Goal: Complete application form

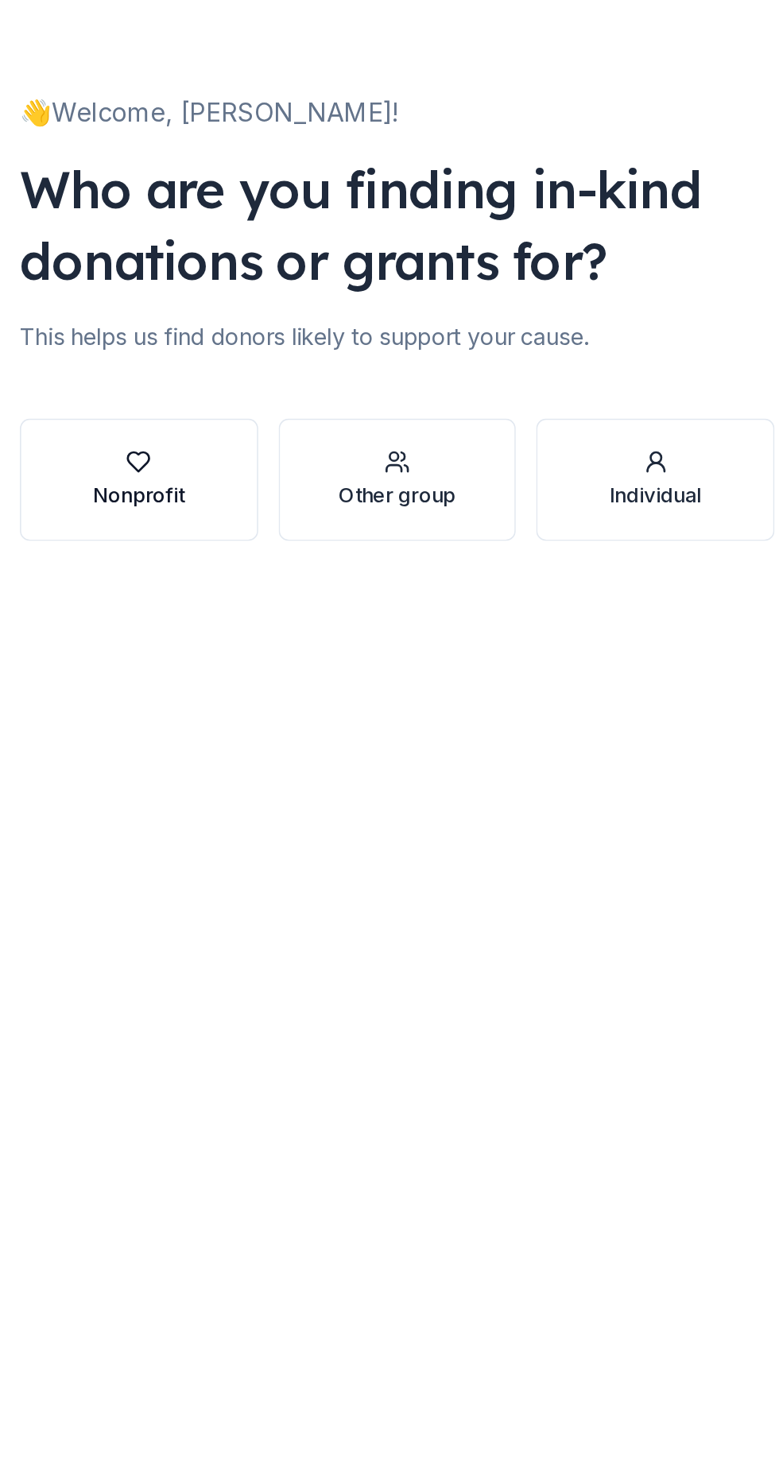
click at [215, 350] on div "Nonprofit" at bounding box center [227, 352] width 57 height 19
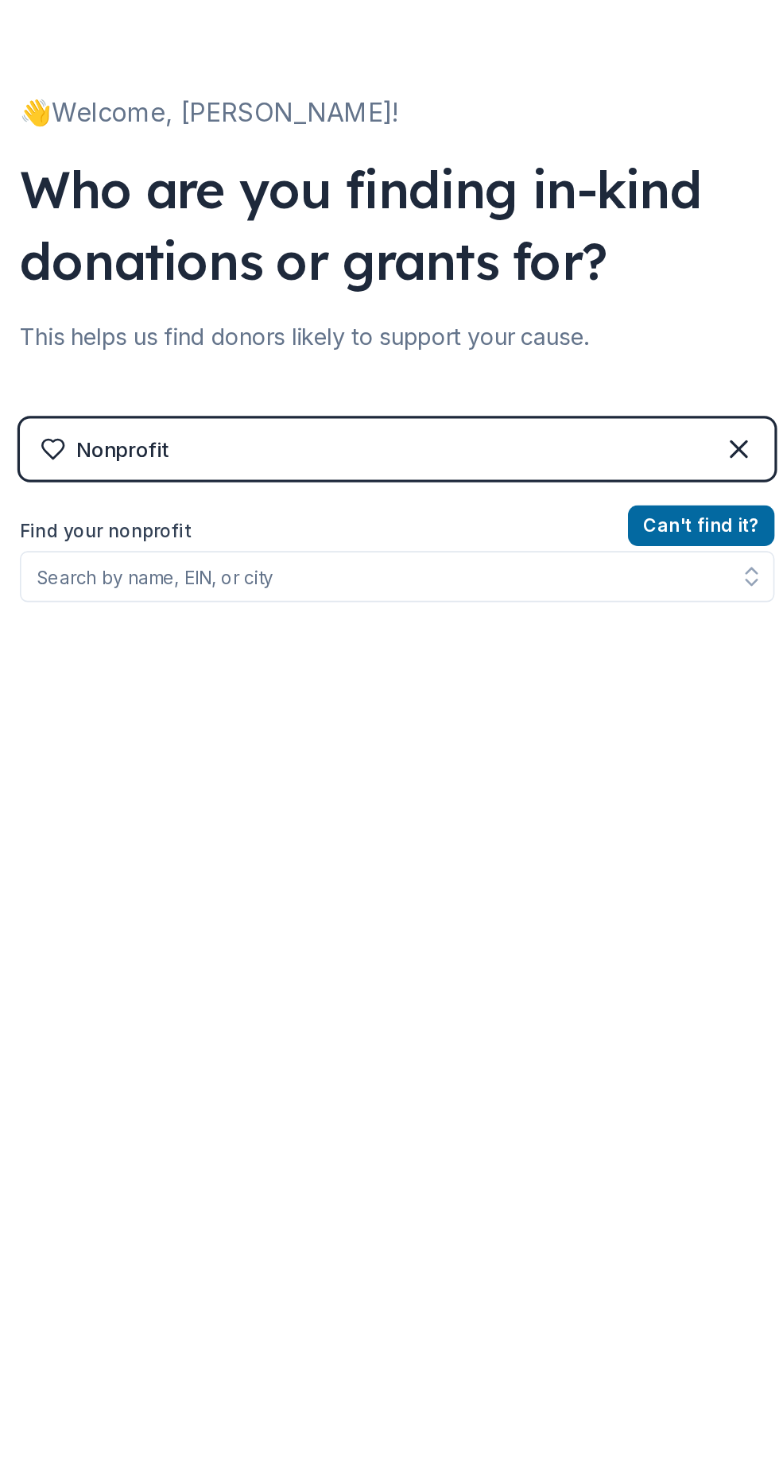
click at [185, 327] on div "Nonprofit" at bounding box center [206, 323] width 79 height 19
click at [208, 328] on div "Nonprofit" at bounding box center [217, 323] width 57 height 19
click at [362, 535] on div "Can ' t find it? Find your nonprofit" at bounding box center [389, 454] width 470 height 184
click at [246, 330] on div "Nonprofit" at bounding box center [217, 323] width 57 height 19
click at [239, 328] on div "Nonprofit" at bounding box center [217, 323] width 57 height 19
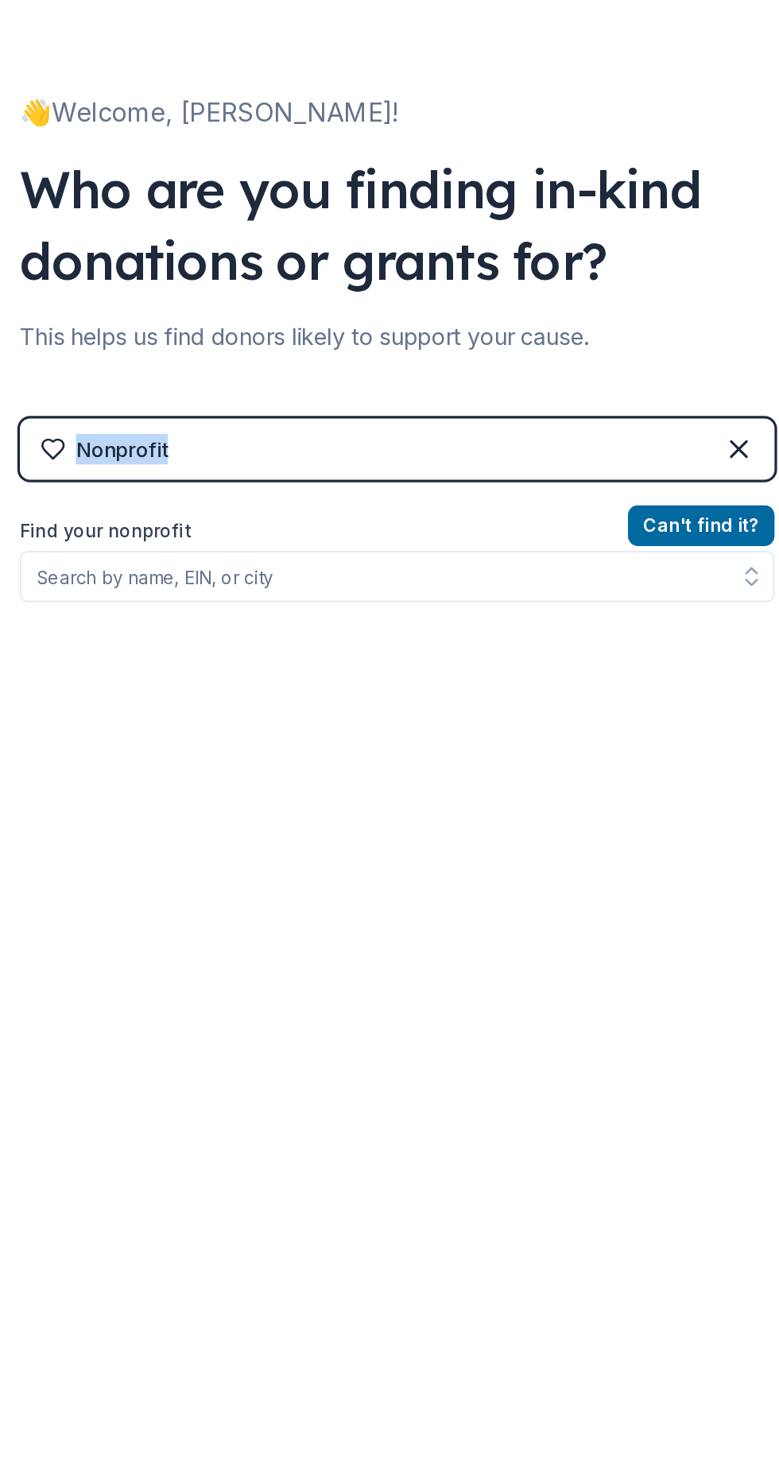
click at [197, 551] on div "Nonprofit Can ' t find it? Find your nonprofit" at bounding box center [389, 440] width 470 height 273
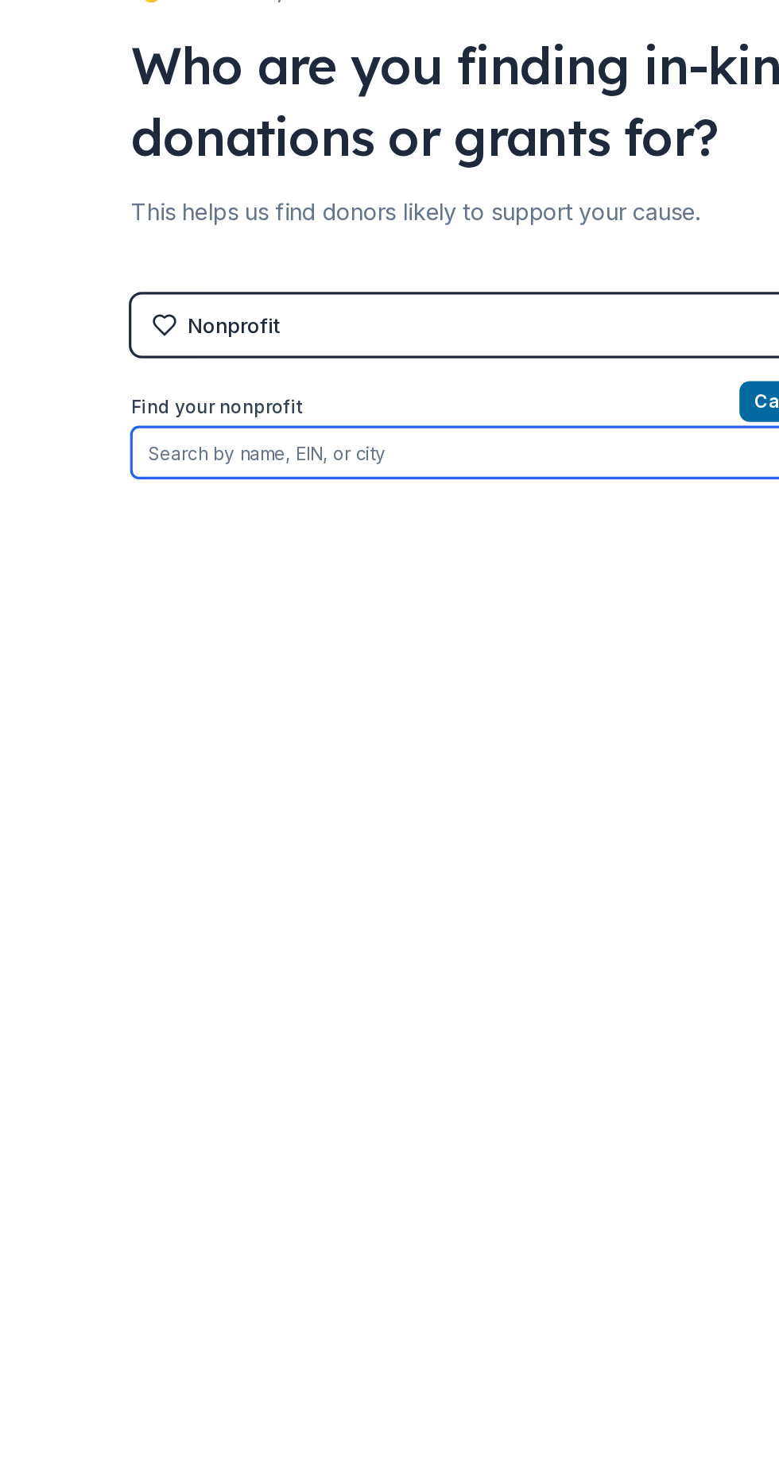
click at [172, 407] on input "Find your nonprofit" at bounding box center [389, 403] width 470 height 32
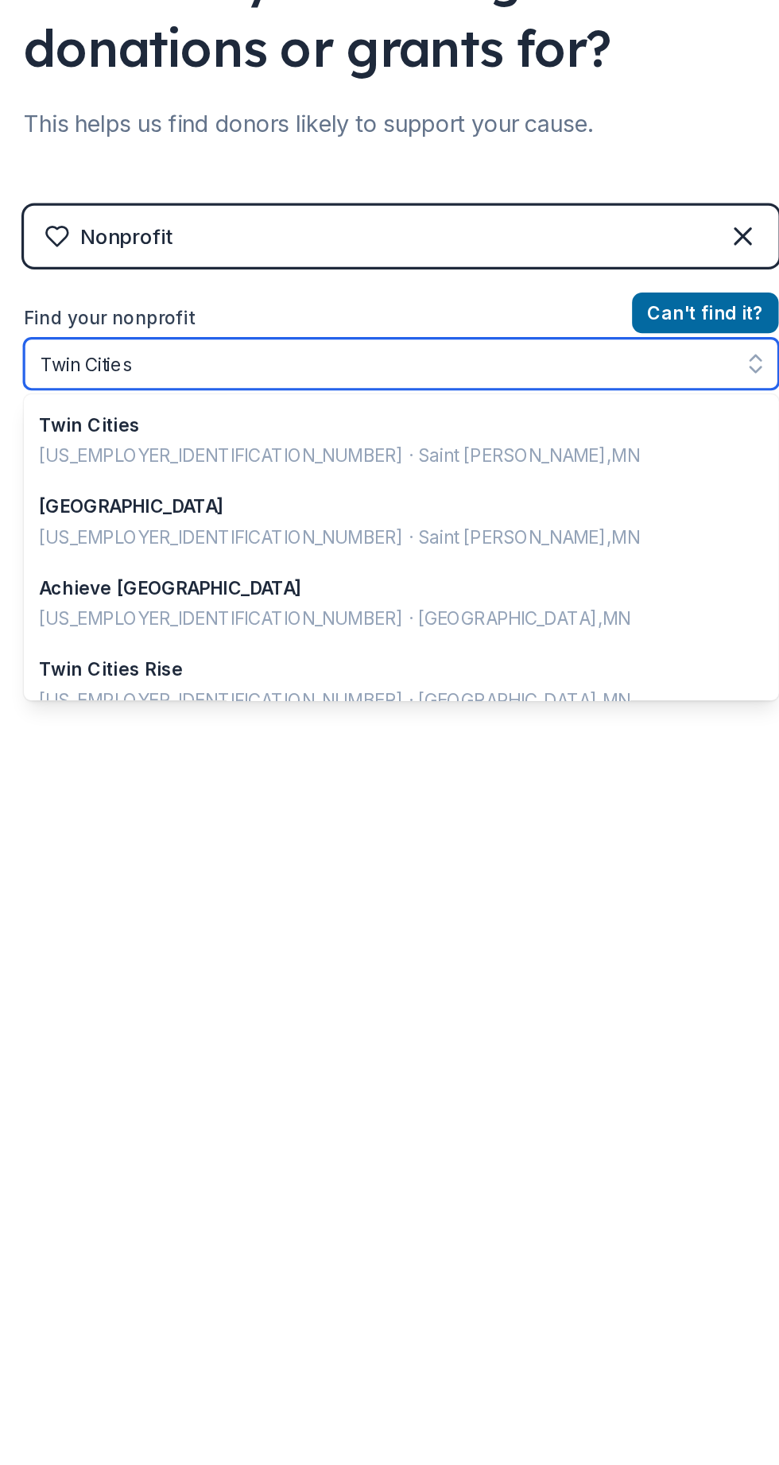
click at [233, 405] on input "Twin Cities" at bounding box center [389, 403] width 470 height 32
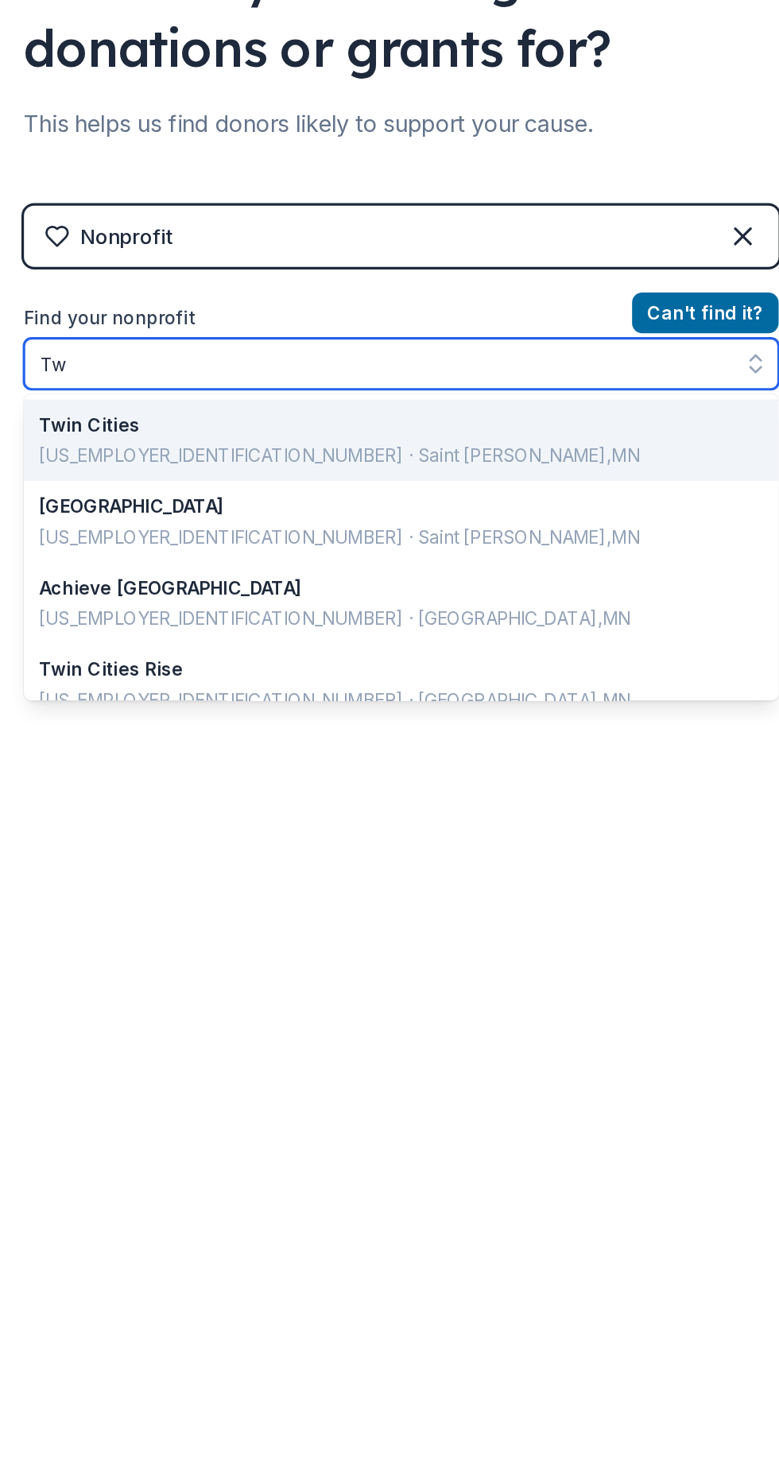
type input "T"
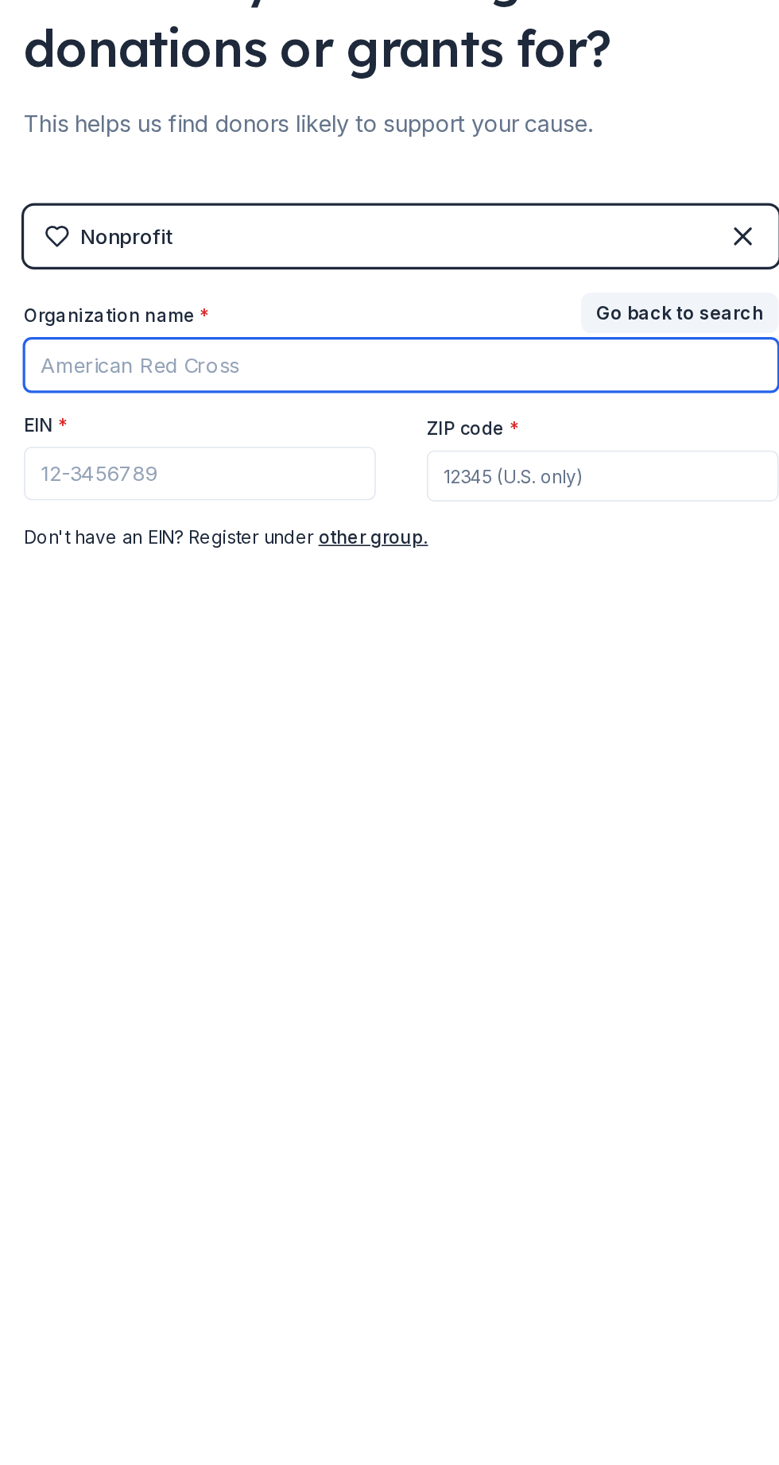
click at [166, 396] on input "Organization name *" at bounding box center [389, 403] width 470 height 33
type input "[DEMOGRAPHIC_DATA] INTERNATIONAL MINISTRIES"
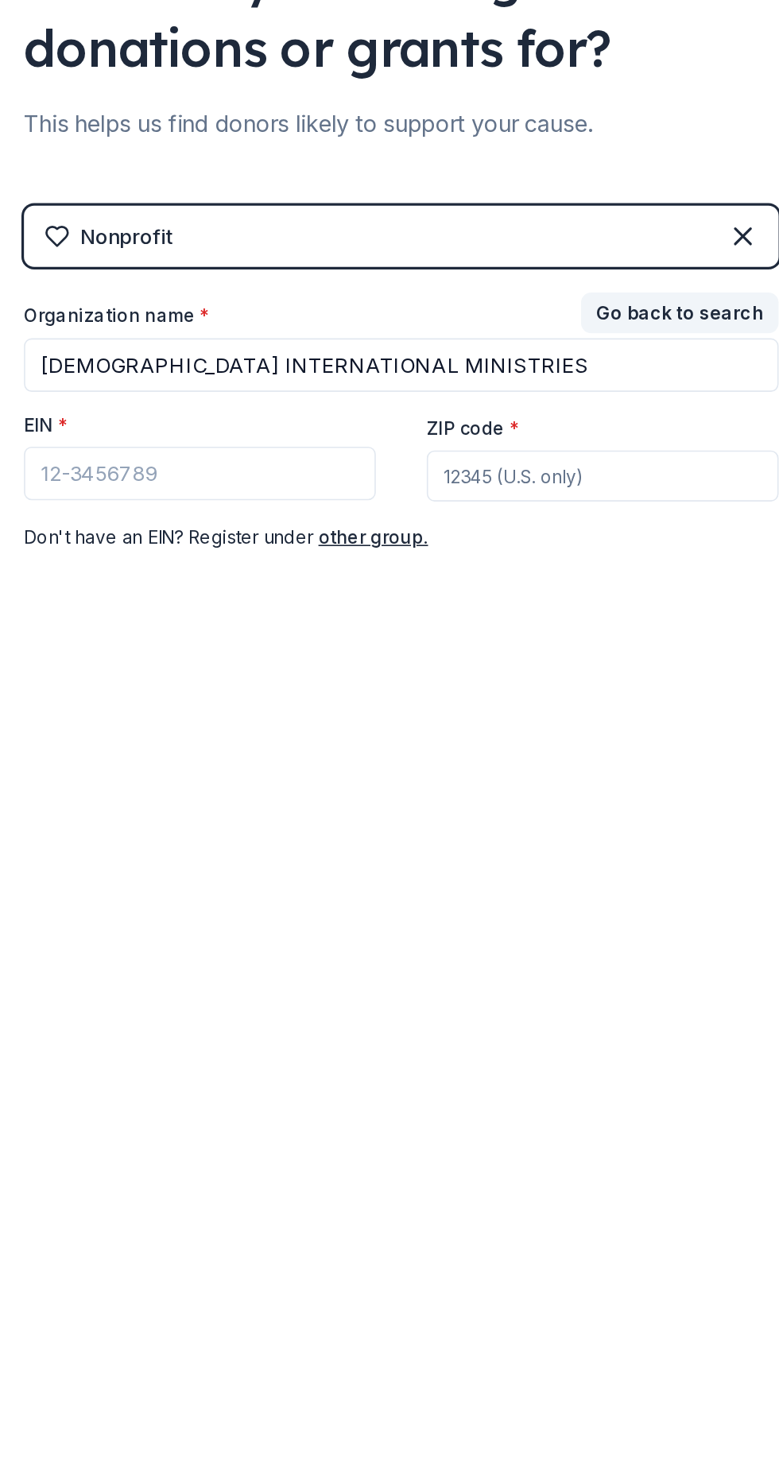
click at [439, 467] on input "ZIP code *" at bounding box center [514, 473] width 219 height 32
type input "551"
type input "4"
type input "55411"
